Goal: Entertainment & Leisure: Consume media (video, audio)

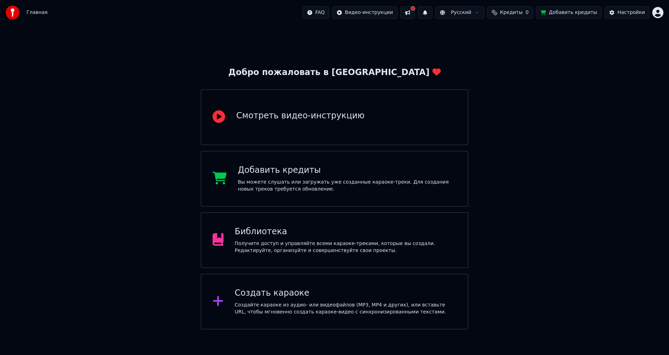
click at [311, 237] on div "Библиотека" at bounding box center [346, 231] width 222 height 11
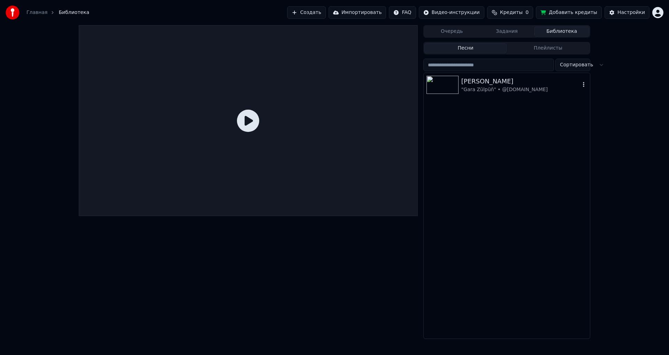
click at [470, 82] on div "[PERSON_NAME]" at bounding box center [521, 81] width 119 height 10
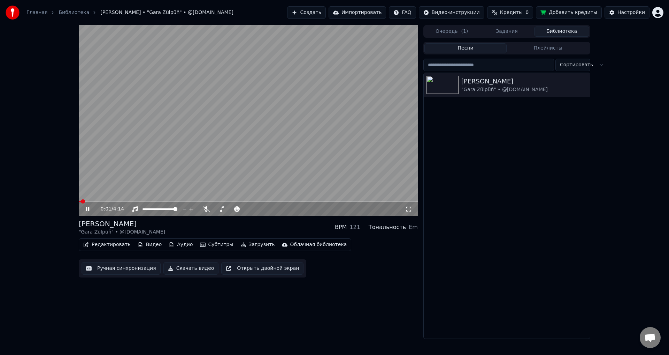
click at [407, 208] on icon at bounding box center [409, 209] width 7 height 6
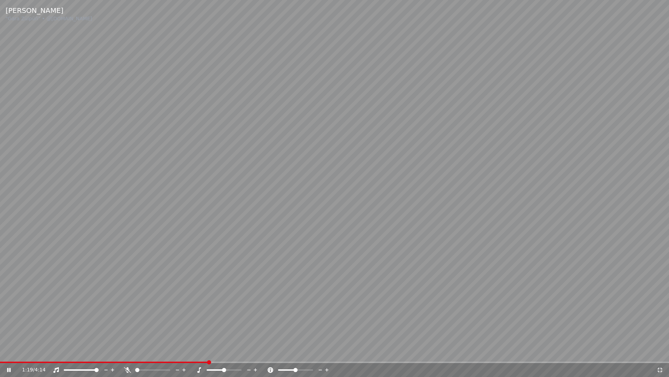
click at [659, 354] on icon at bounding box center [660, 370] width 7 height 6
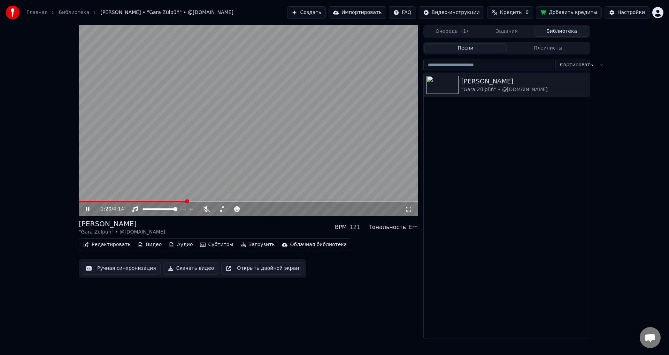
click at [88, 207] on icon at bounding box center [92, 209] width 16 height 6
click at [638, 12] on div "Настройки" at bounding box center [632, 12] width 28 height 7
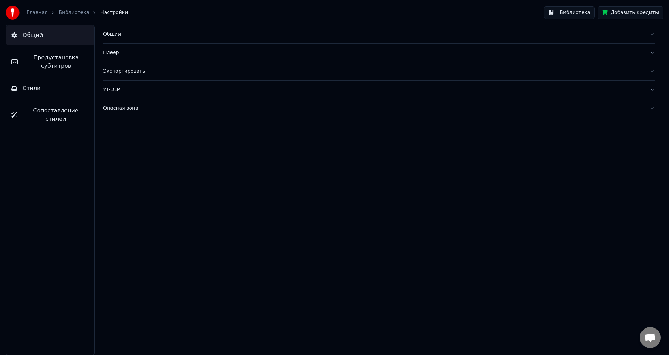
click at [36, 88] on span "Стили" at bounding box center [32, 88] width 18 height 8
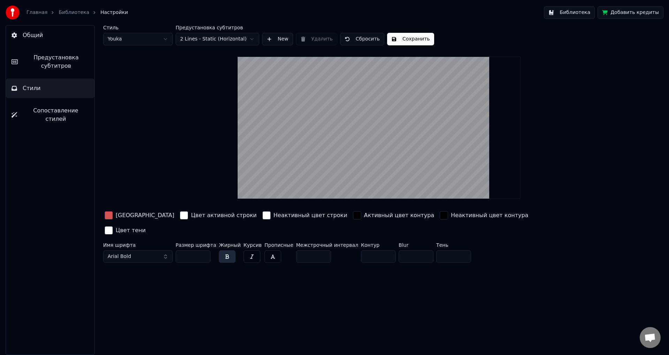
click at [577, 12] on button "Библиотека" at bounding box center [569, 12] width 51 height 13
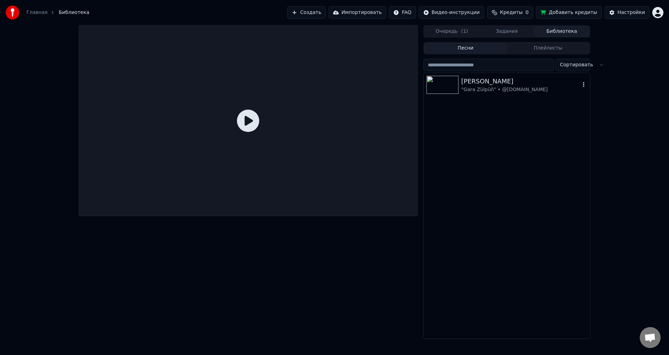
click at [496, 91] on div ""Gara Zülpüň" • @[DOMAIN_NAME]" at bounding box center [521, 89] width 119 height 7
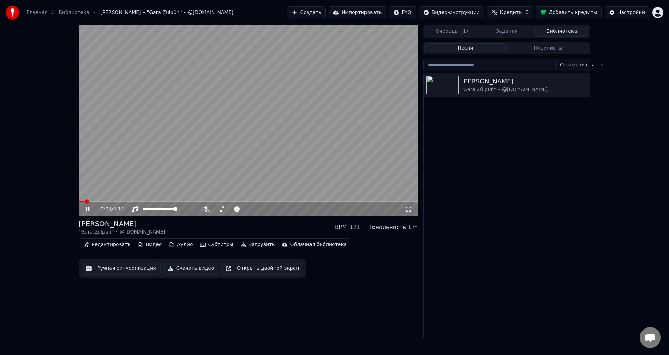
click at [407, 209] on icon at bounding box center [409, 209] width 7 height 6
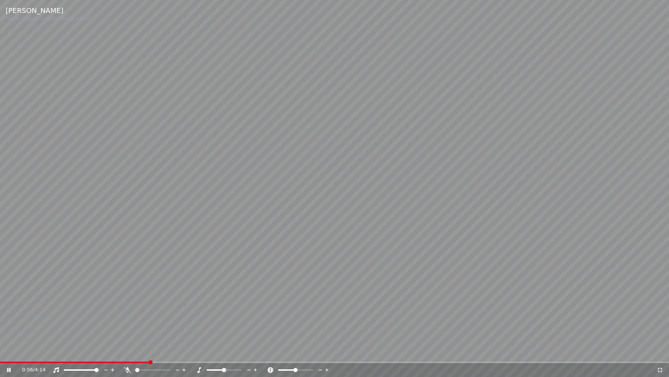
drag, startPoint x: 493, startPoint y: 143, endPoint x: 522, endPoint y: 161, distance: 34.3
click at [516, 161] on video at bounding box center [334, 188] width 669 height 377
click at [8, 354] on icon at bounding box center [9, 369] width 4 height 5
click at [659, 354] on icon at bounding box center [660, 370] width 7 height 6
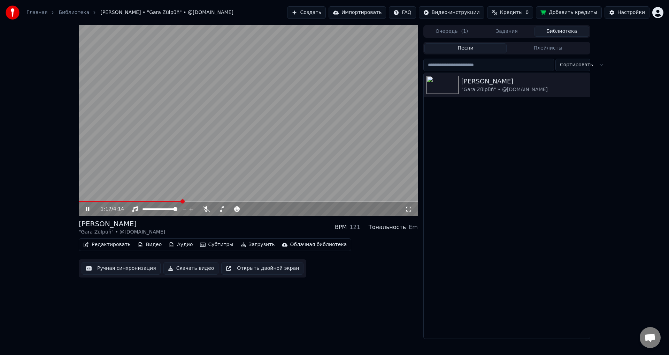
click at [410, 210] on icon at bounding box center [409, 209] width 7 height 6
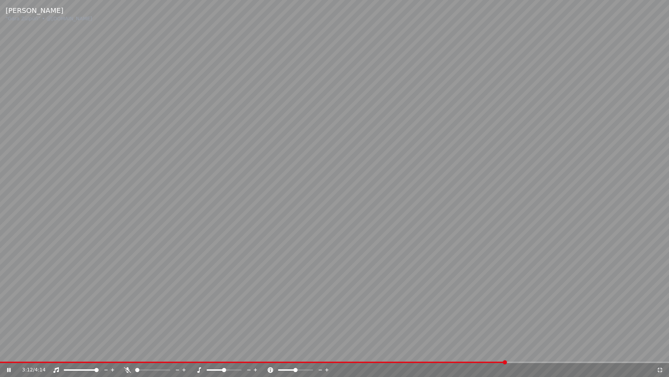
click at [658, 354] on icon at bounding box center [660, 370] width 7 height 6
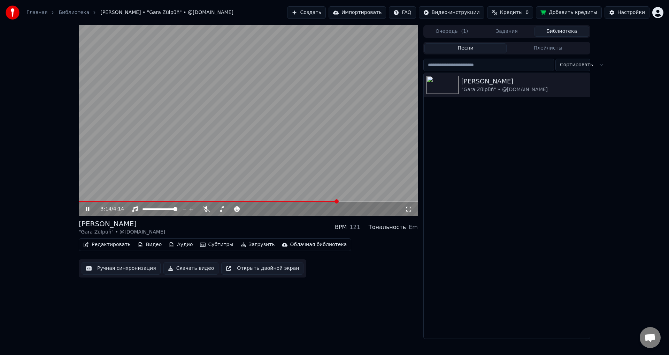
click at [91, 209] on icon at bounding box center [92, 209] width 16 height 6
